Goal: Task Accomplishment & Management: Manage account settings

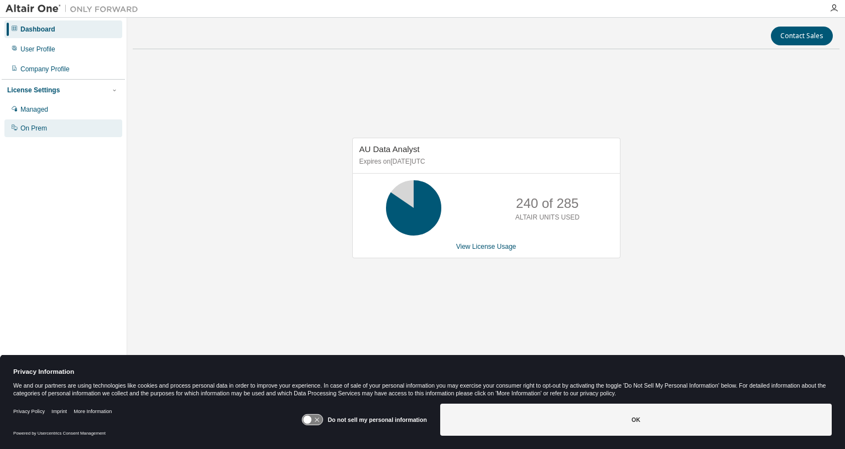
click at [30, 130] on div "On Prem" at bounding box center [33, 128] width 27 height 9
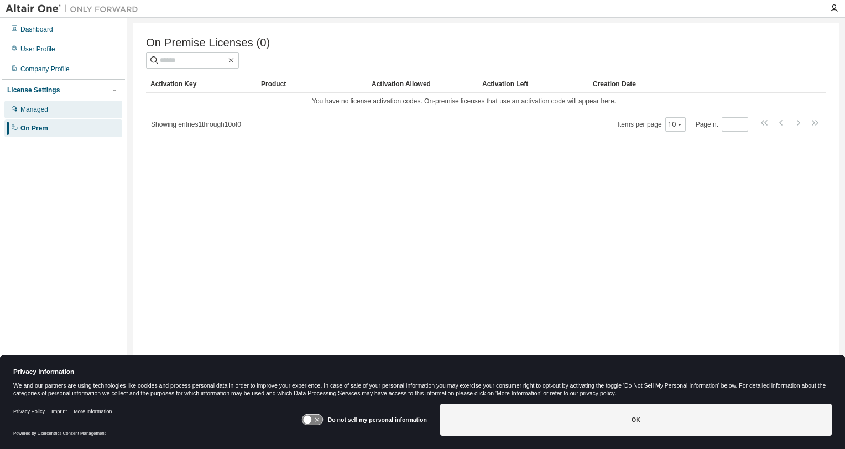
click at [30, 111] on div "Managed" at bounding box center [34, 109] width 28 height 9
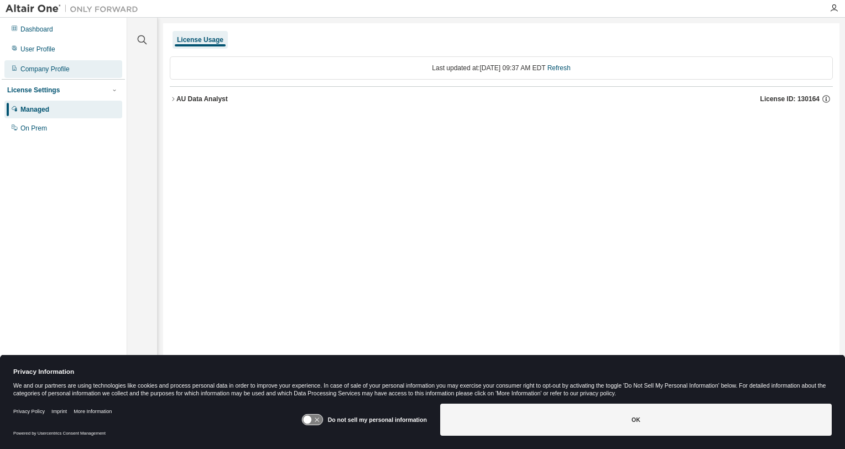
click at [50, 72] on div "Company Profile" at bounding box center [44, 69] width 49 height 9
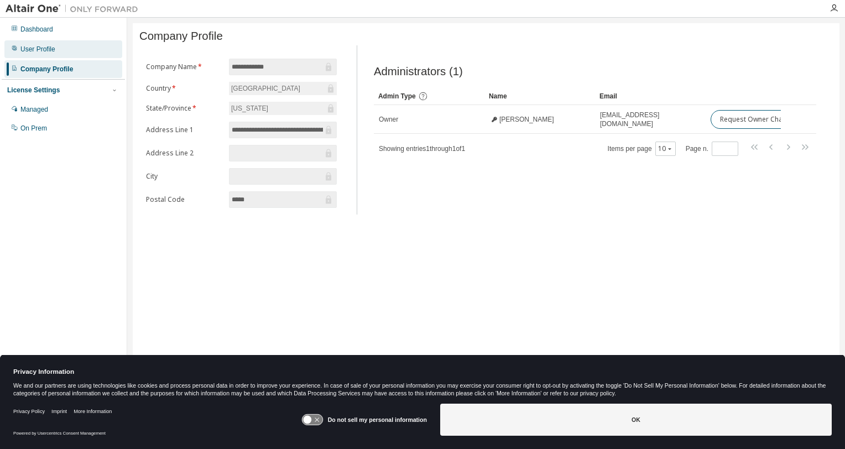
click at [43, 50] on div "User Profile" at bounding box center [37, 49] width 35 height 9
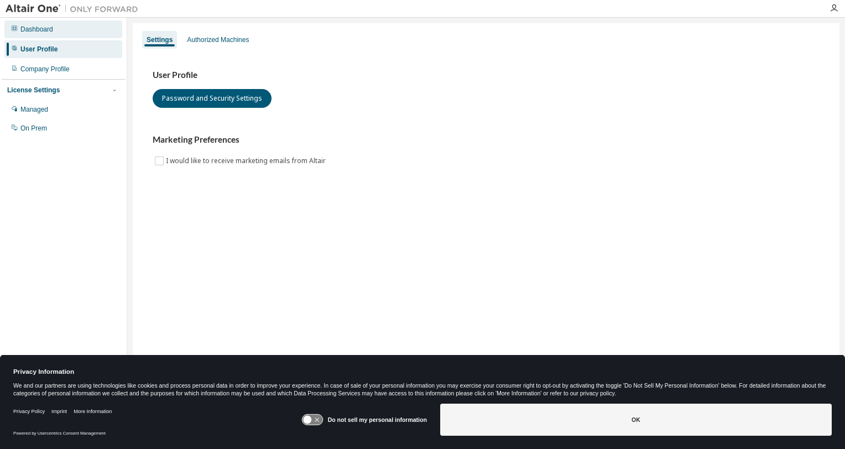
click at [41, 36] on div "Dashboard" at bounding box center [63, 29] width 118 height 18
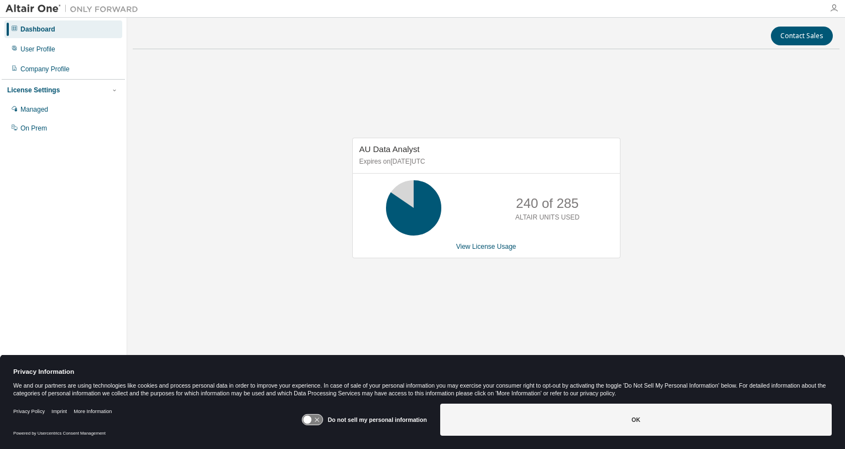
click at [834, 11] on icon "button" at bounding box center [833, 8] width 9 height 9
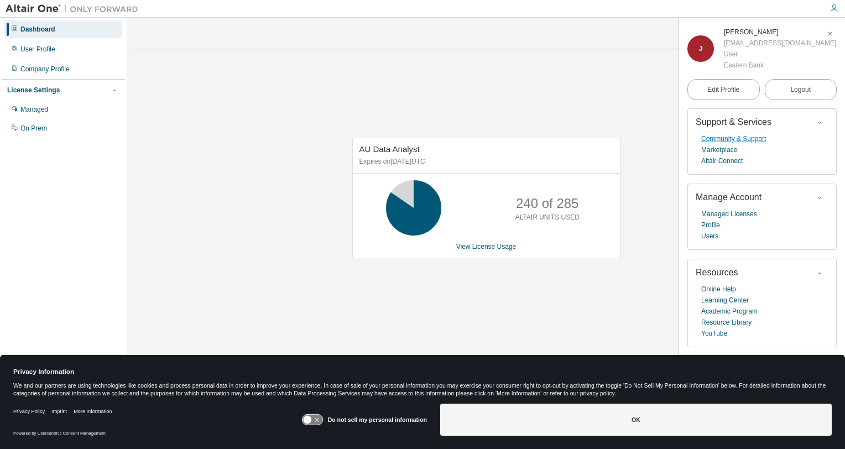
click at [725, 142] on link "Community & Support" at bounding box center [733, 138] width 65 height 11
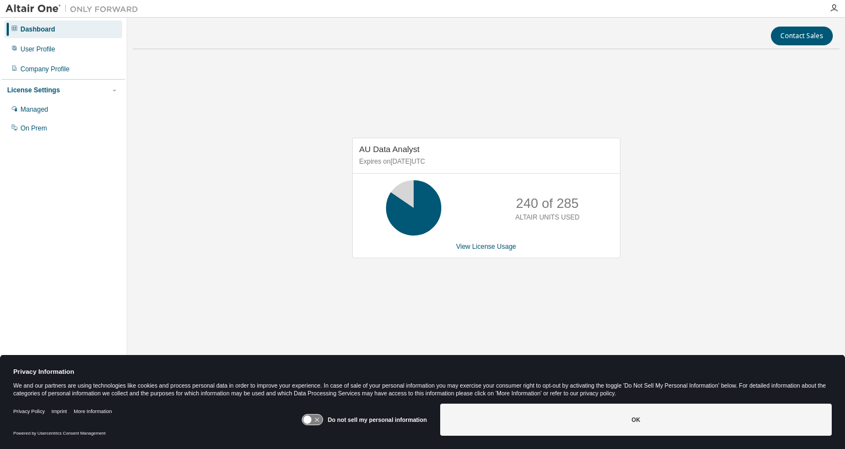
drag, startPoint x: 571, startPoint y: 0, endPoint x: 760, endPoint y: 177, distance: 258.5
click at [760, 177] on div "AU Data Analyst Expires on [DATE] UTC 240 of 285 ALTAIR UNITS USED View License…" at bounding box center [486, 204] width 707 height 292
click at [834, 11] on icon "button" at bounding box center [833, 8] width 9 height 9
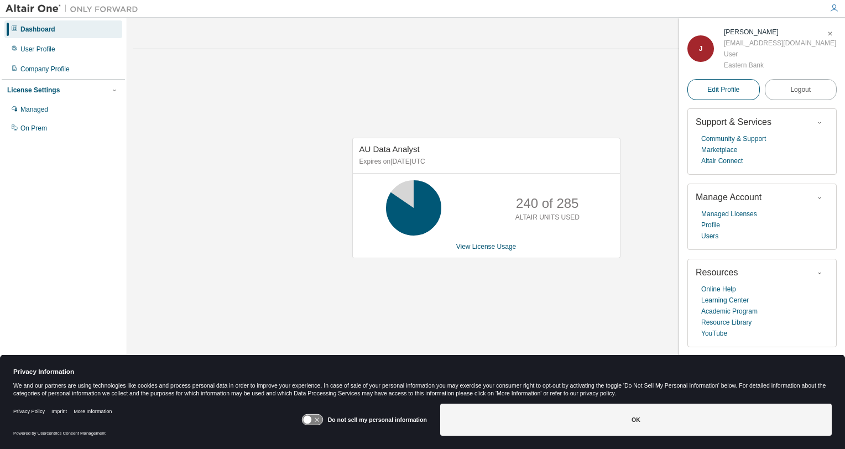
click at [719, 87] on span "Edit Profile" at bounding box center [723, 89] width 32 height 9
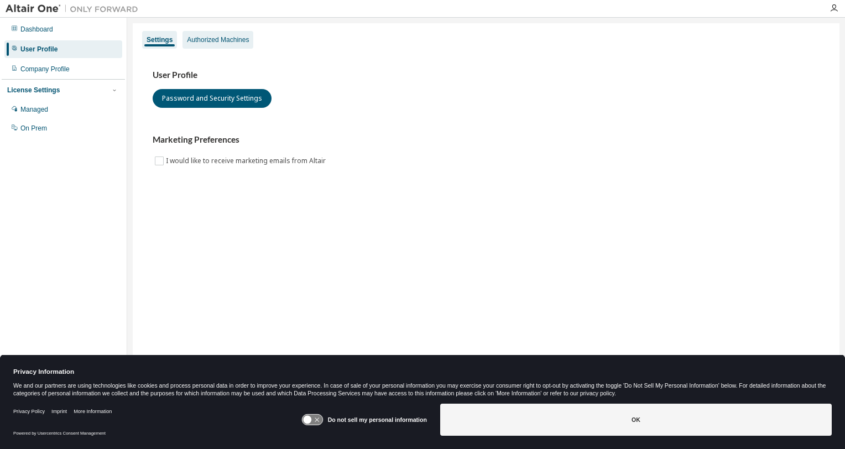
click at [224, 42] on div "Authorized Machines" at bounding box center [218, 39] width 62 height 9
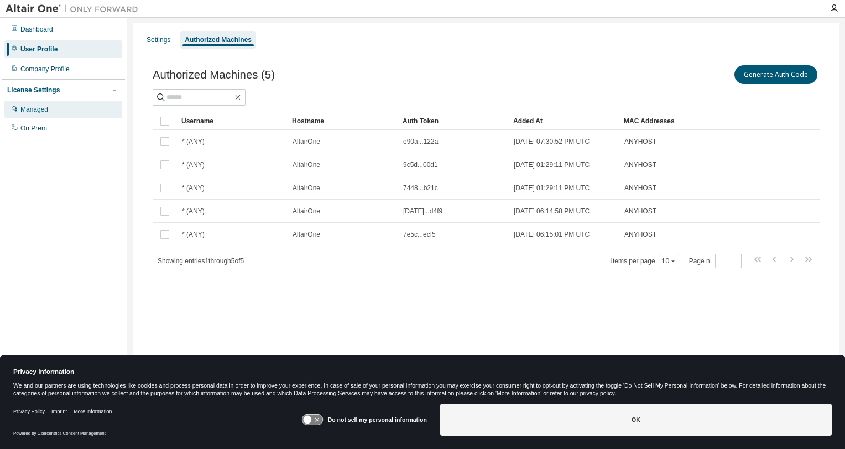
click at [48, 111] on div "Managed" at bounding box center [34, 109] width 28 height 9
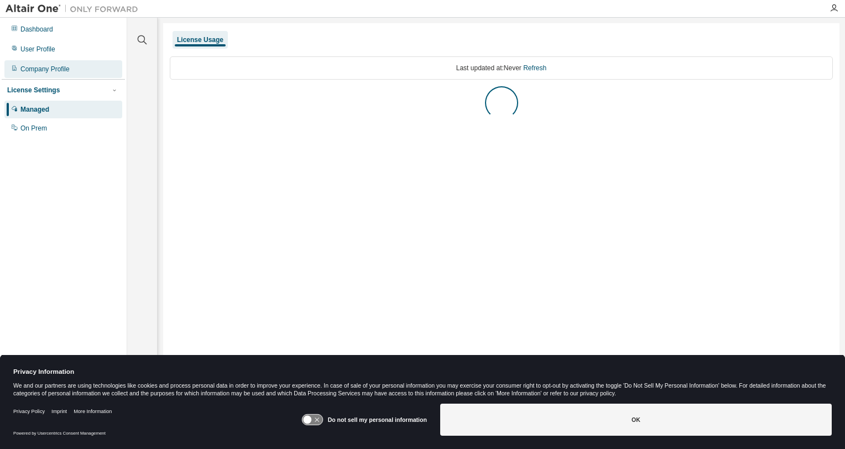
click at [45, 68] on div "Company Profile" at bounding box center [44, 69] width 49 height 9
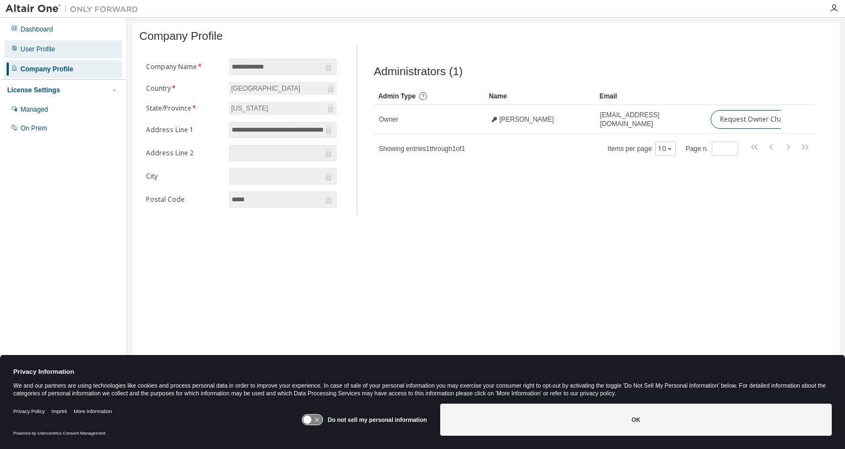
click at [43, 51] on div "User Profile" at bounding box center [37, 49] width 35 height 9
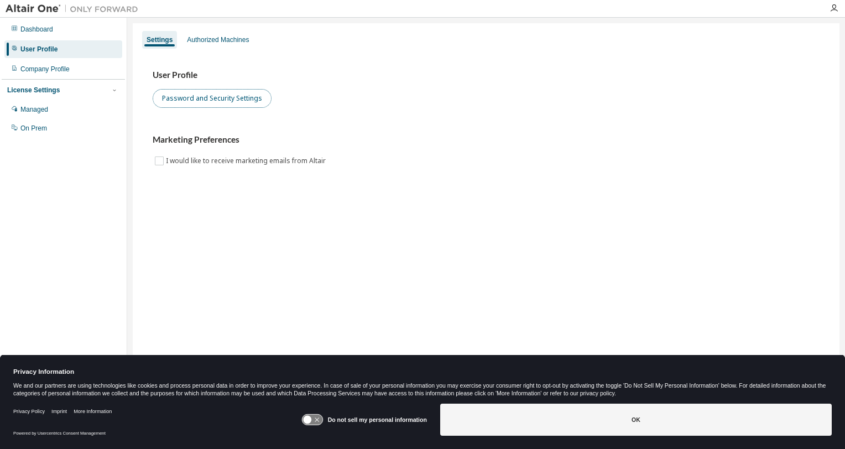
click at [221, 104] on button "Password and Security Settings" at bounding box center [212, 98] width 119 height 19
